Goal: Task Accomplishment & Management: Manage account settings

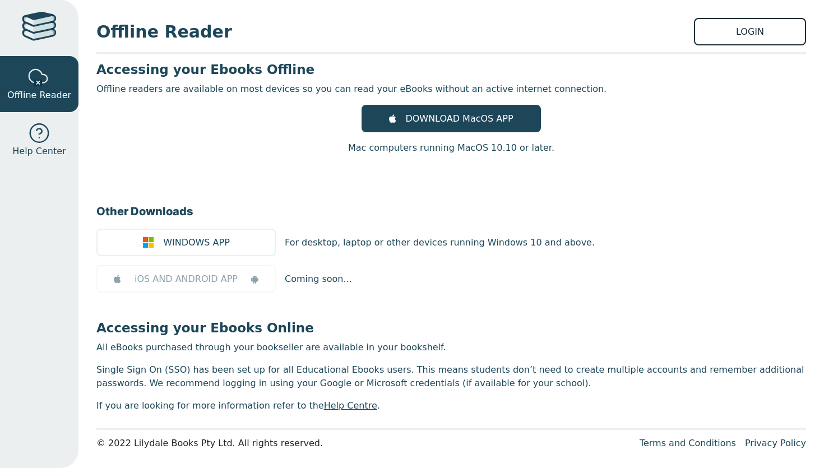
click at [754, 28] on link "LOGIN" at bounding box center [750, 31] width 112 height 27
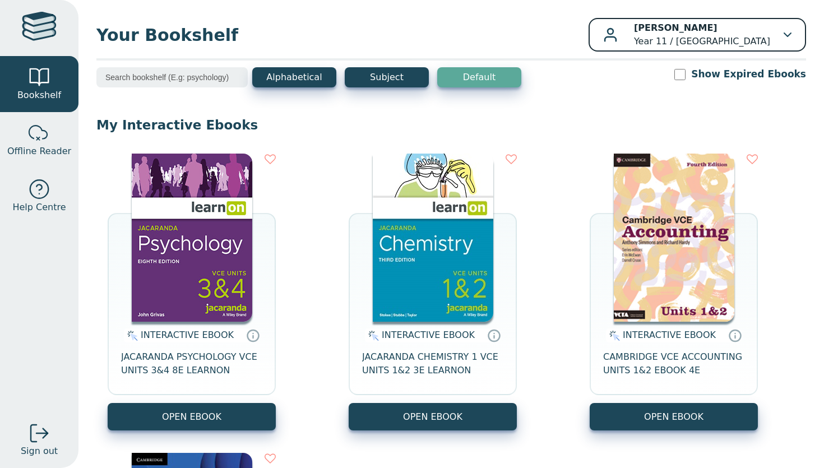
click at [770, 36] on div "[PERSON_NAME] Year 11 / [GEOGRAPHIC_DATA]" at bounding box center [697, 34] width 188 height 27
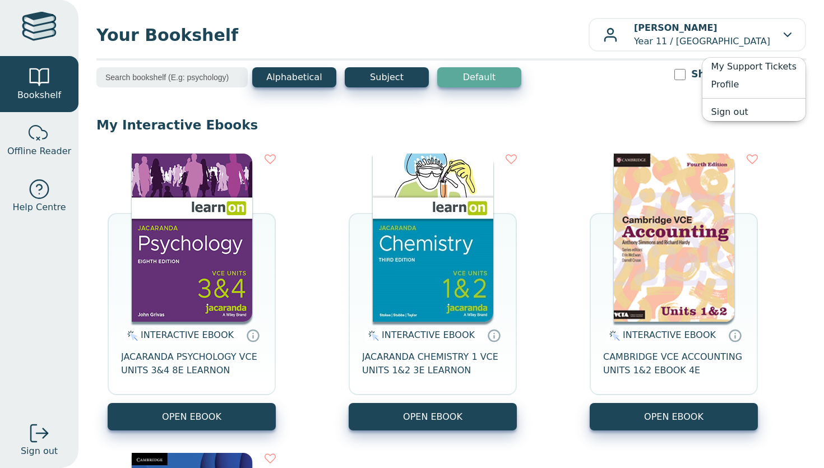
click at [621, 85] on div "Alphabetical Subject Default Show Expired Ebooks" at bounding box center [450, 84] width 709 height 35
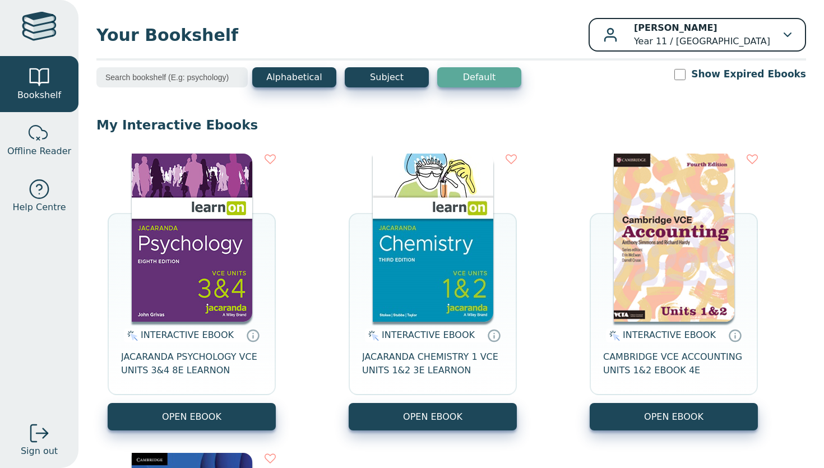
click at [796, 30] on button "[PERSON_NAME] Year 11 / [GEOGRAPHIC_DATA]" at bounding box center [696, 35] width 217 height 34
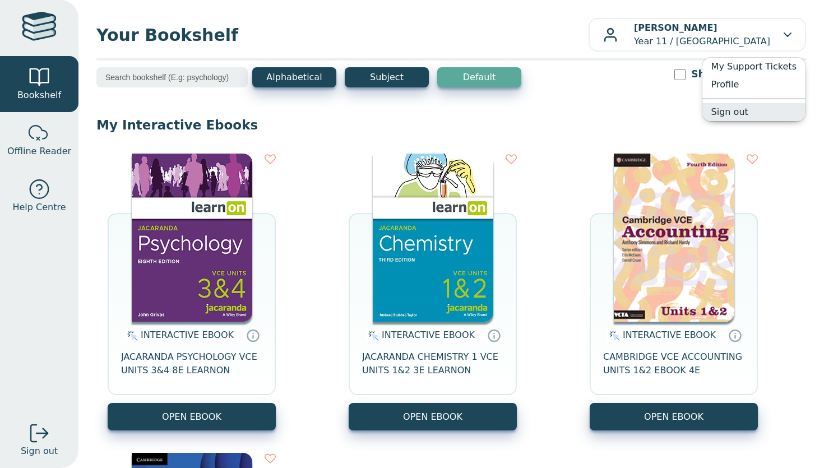
click at [756, 109] on link "Sign out" at bounding box center [753, 112] width 103 height 18
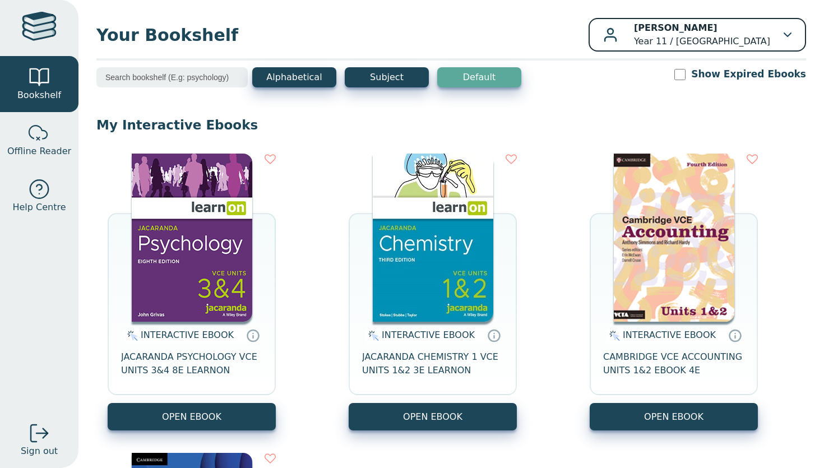
click at [766, 41] on p "[PERSON_NAME] Year 11 / [GEOGRAPHIC_DATA]" at bounding box center [702, 34] width 136 height 27
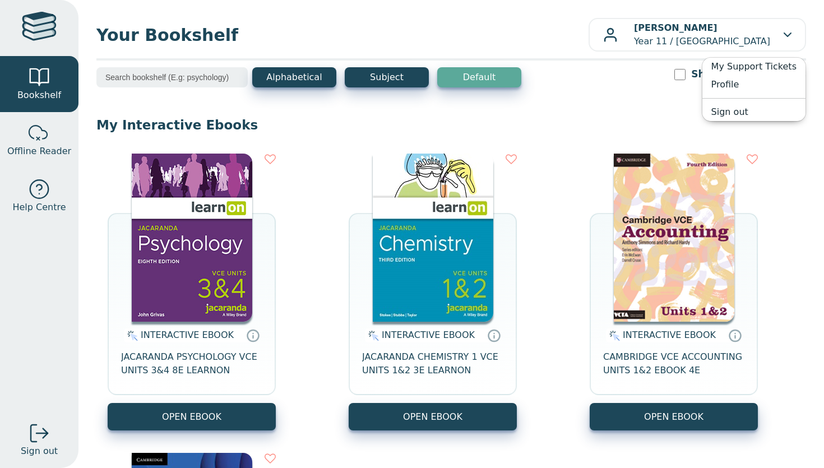
click at [624, 69] on div "Alphabetical Subject Default Show Expired Ebooks" at bounding box center [450, 84] width 709 height 35
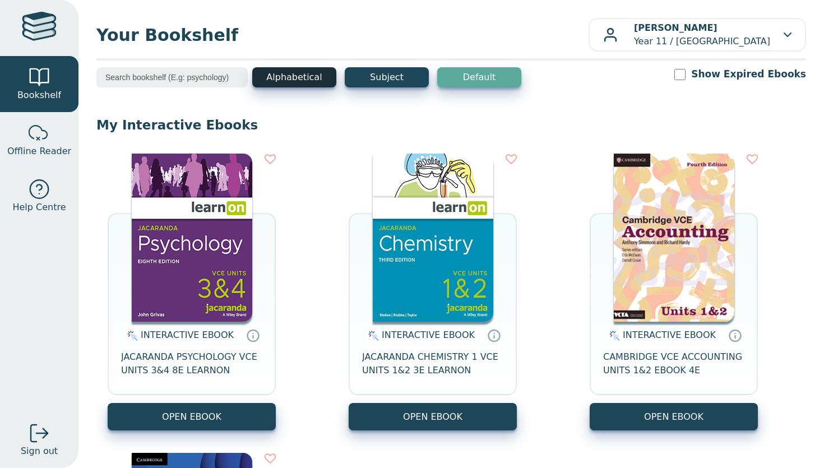
click at [261, 69] on button "Alphabetical" at bounding box center [294, 77] width 84 height 20
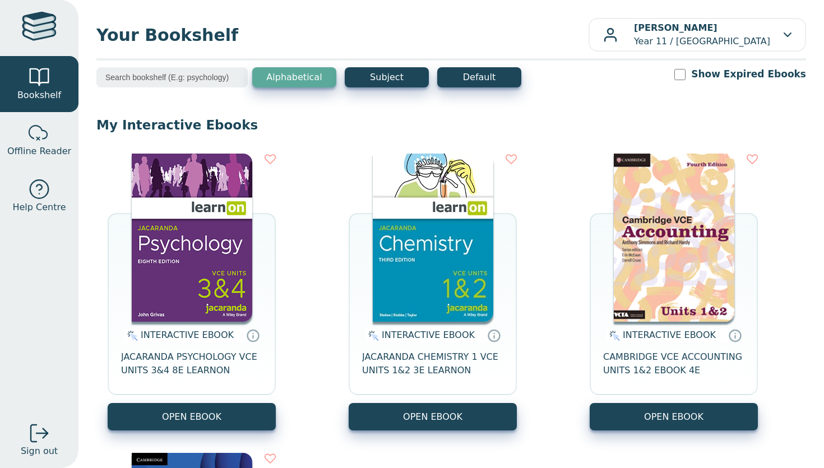
click at [35, 48] on link at bounding box center [39, 28] width 78 height 56
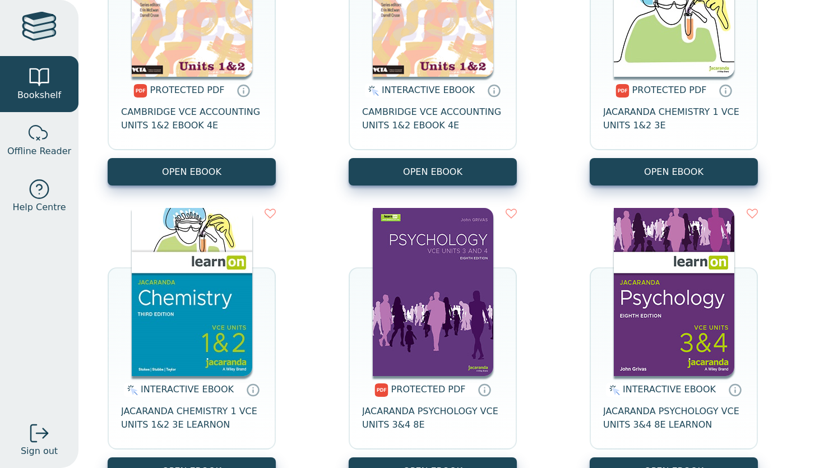
scroll to position [596, 0]
